Goal: Task Accomplishment & Management: Manage account settings

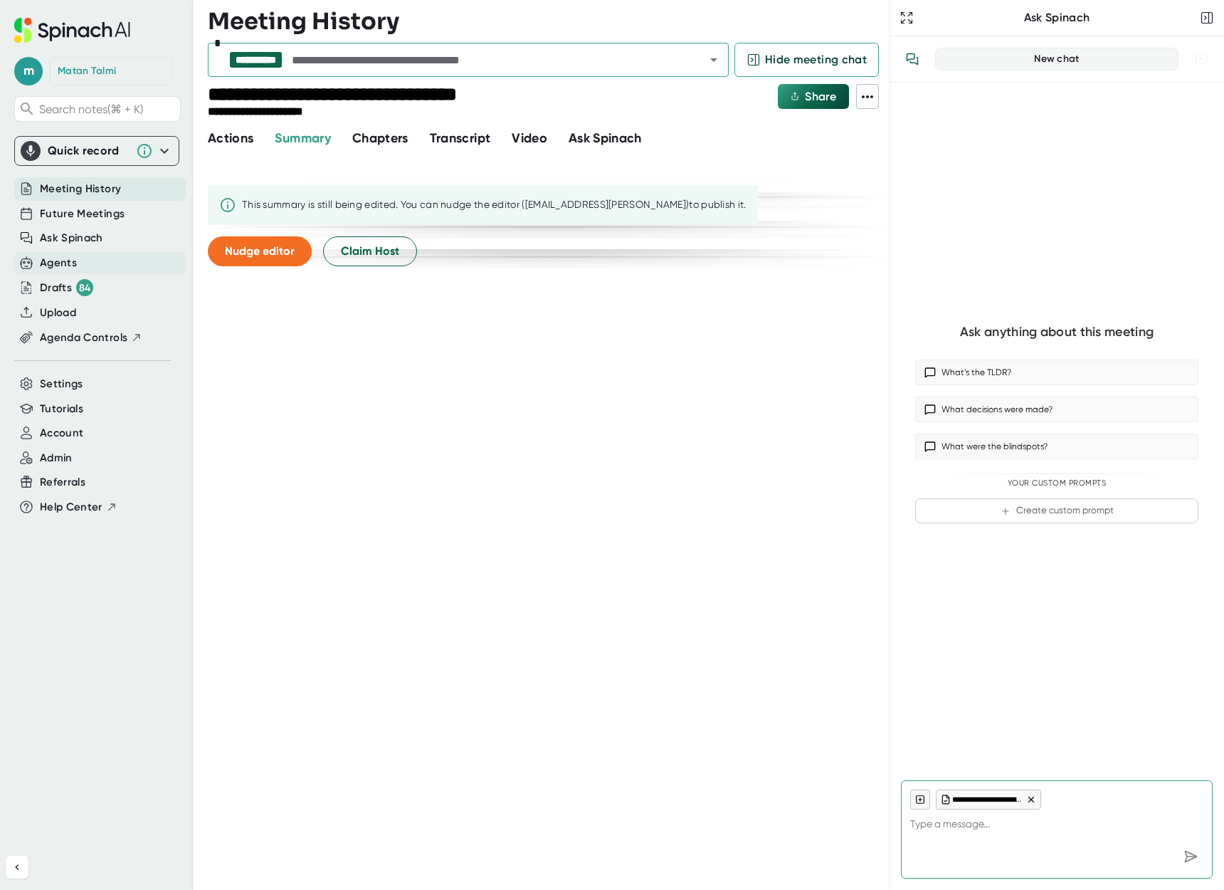
click at [61, 260] on div "Agents" at bounding box center [58, 263] width 37 height 16
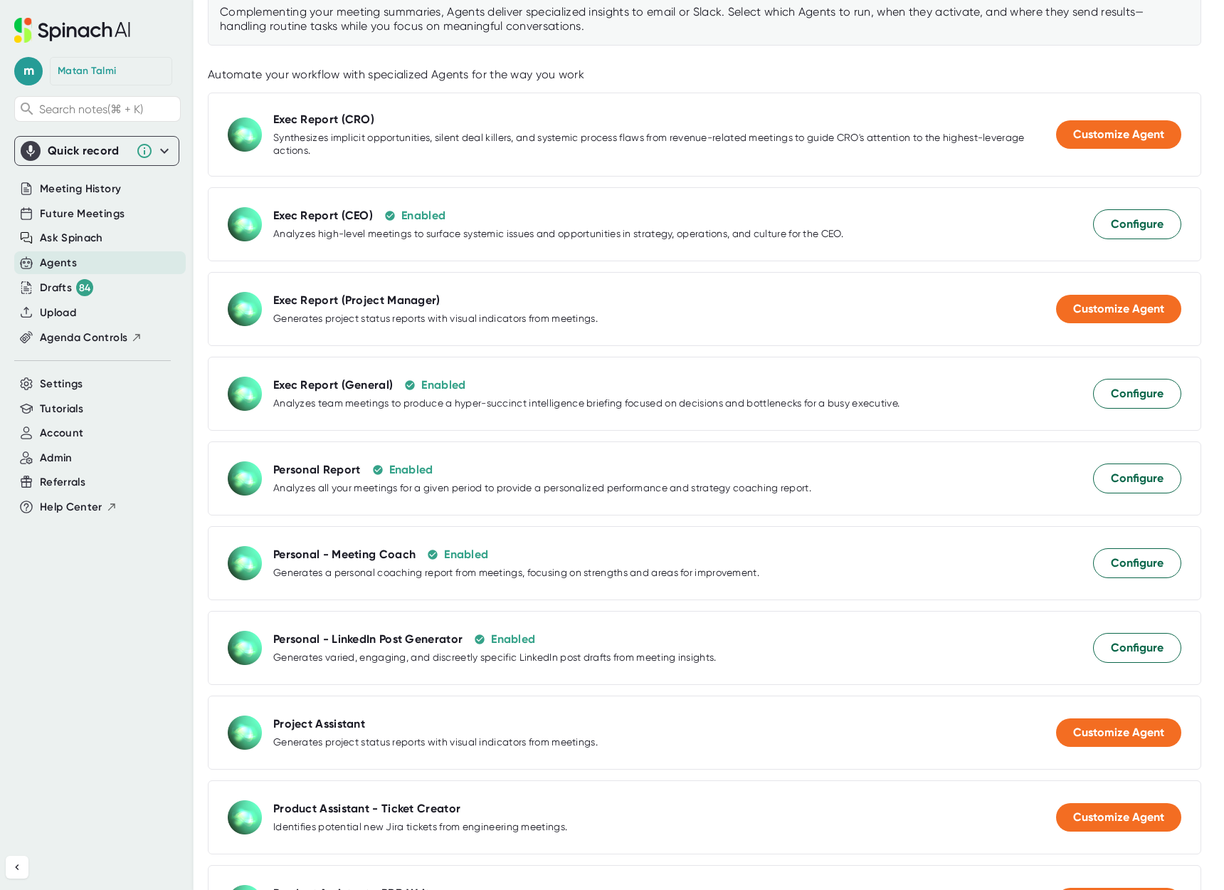
scroll to position [179, 0]
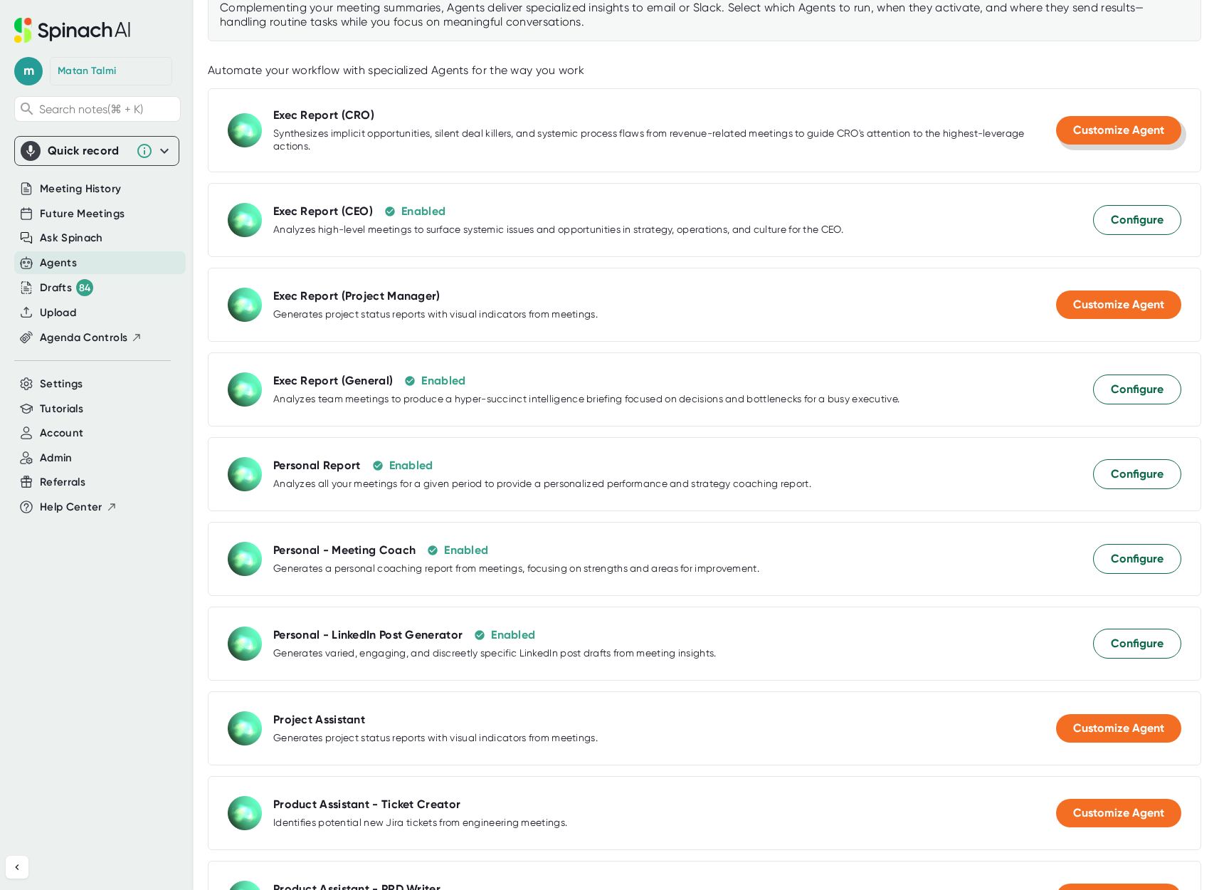
click at [1106, 132] on span "Customize Agent" at bounding box center [1118, 130] width 91 height 14
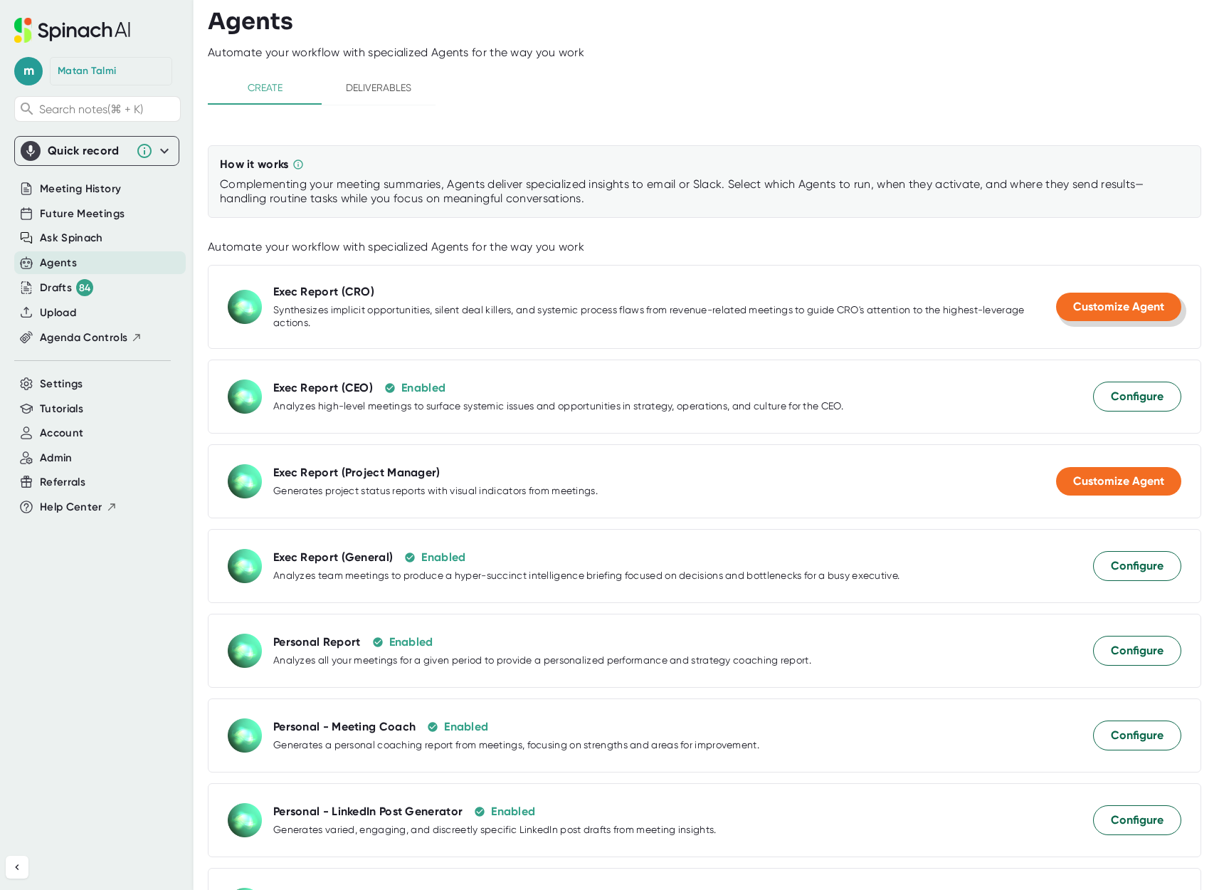
select select "15:00"
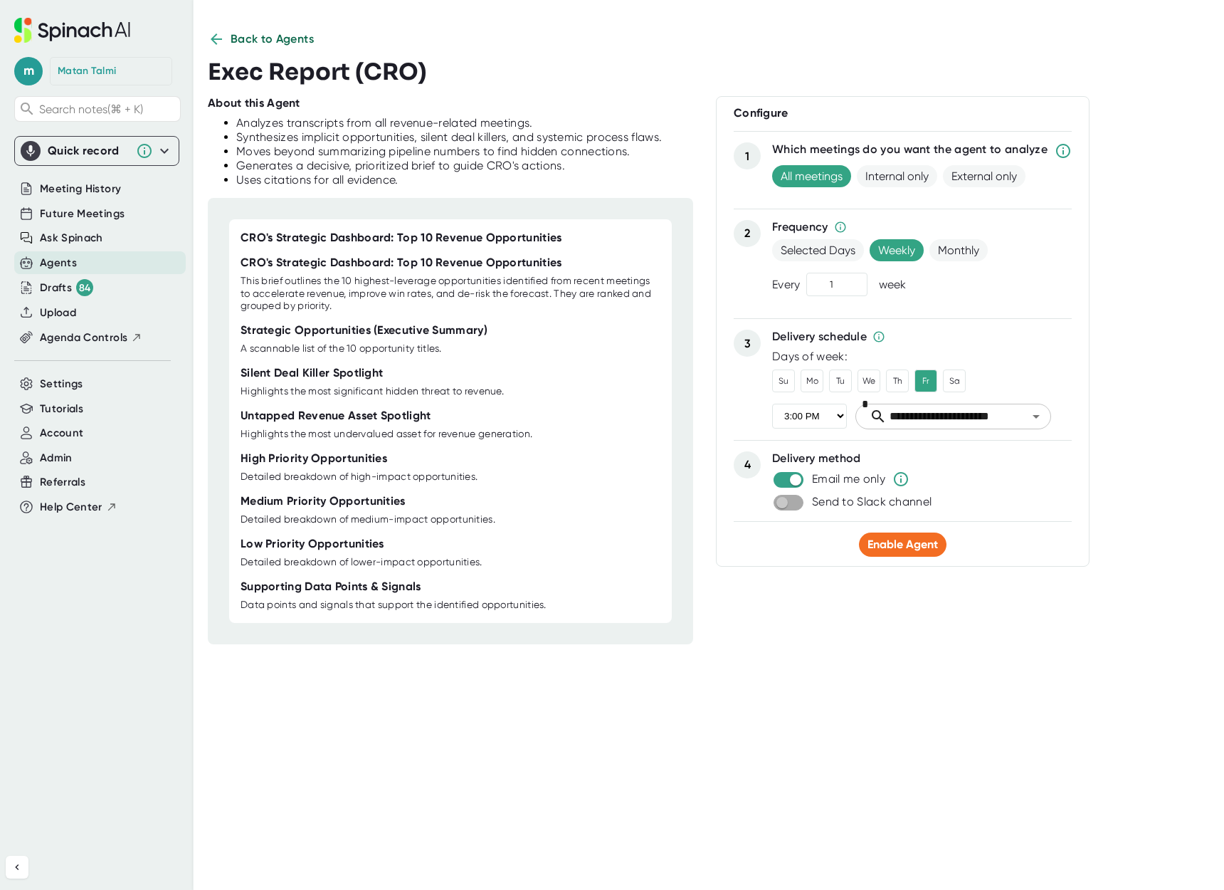
click at [794, 500] on input "checkbox" at bounding box center [782, 502] width 41 height 13
checkbox input "true"
click at [901, 524] on span "Settings" at bounding box center [911, 524] width 45 height 14
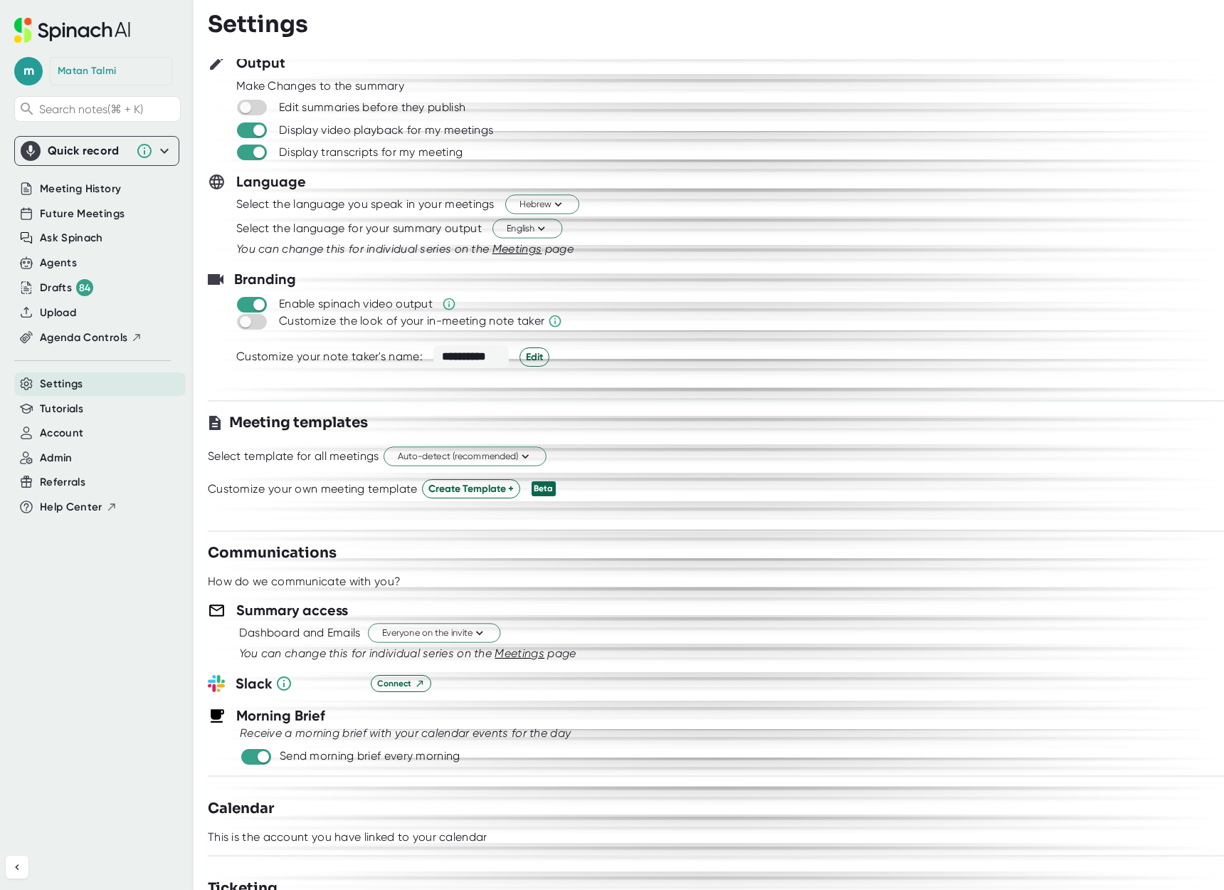
scroll to position [40, 0]
click at [403, 676] on span "Connect" at bounding box center [401, 682] width 48 height 13
